Goal: Task Accomplishment & Management: Manage account settings

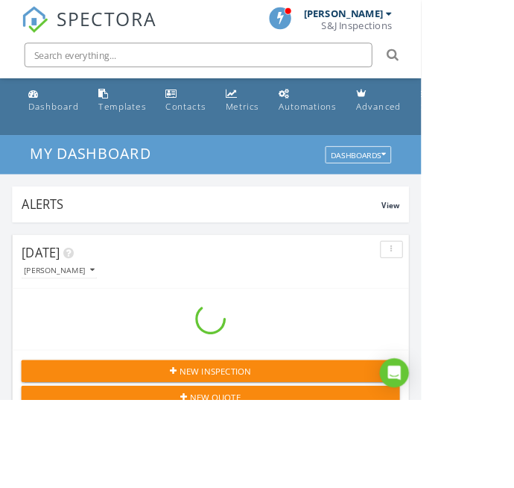
scroll to position [2550, 515]
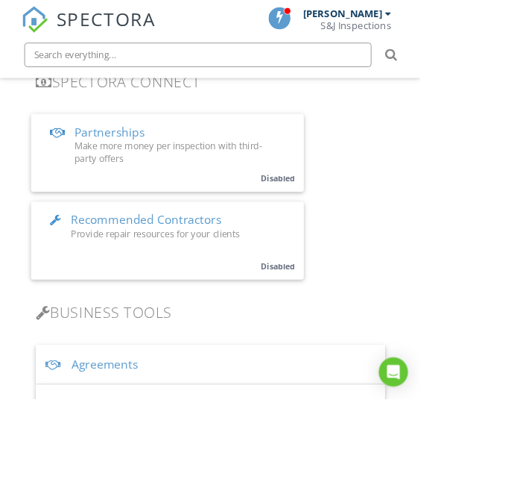
scroll to position [420, 0]
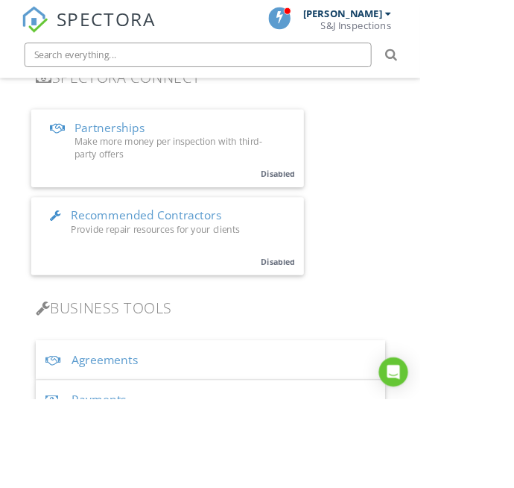
click at [315, 486] on div "Payments" at bounding box center [257, 488] width 427 height 48
